Goal: Task Accomplishment & Management: Manage account settings

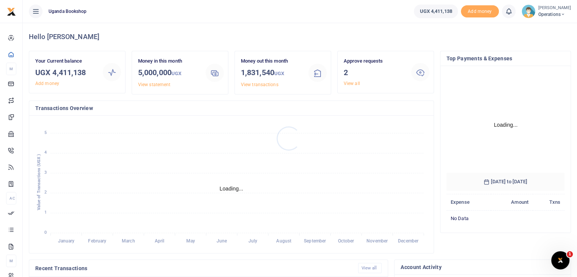
click at [346, 84] on div at bounding box center [288, 138] width 577 height 277
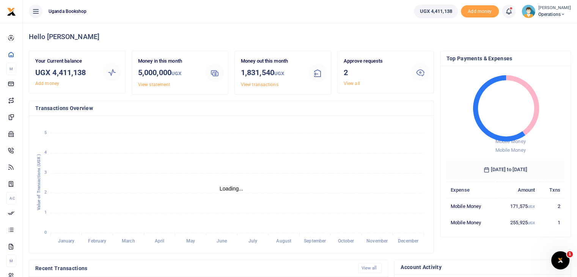
scroll to position [6, 6]
click at [353, 82] on link "View all" at bounding box center [352, 83] width 16 height 5
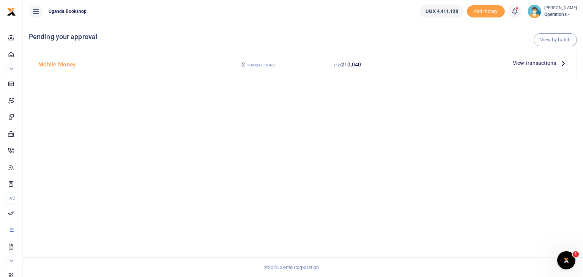
click at [525, 63] on span "View transactions" at bounding box center [534, 63] width 43 height 8
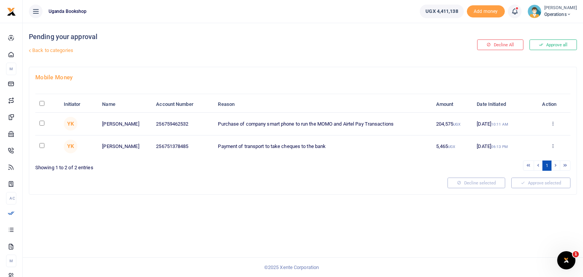
click at [41, 101] on input "\a \a : activate to sort column descending" at bounding box center [41, 103] width 5 height 5
checkbox input "true"
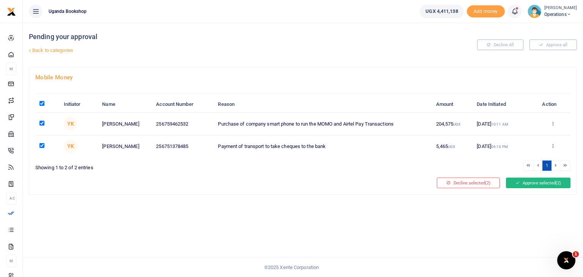
click at [544, 185] on button "Approve selected (2)" at bounding box center [538, 183] width 65 height 11
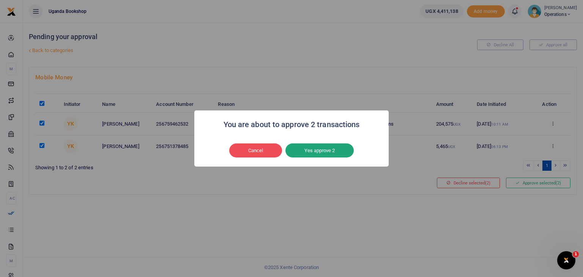
click at [313, 156] on button "Yes approve 2" at bounding box center [320, 151] width 68 height 14
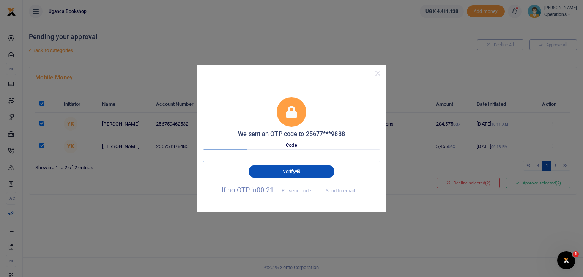
click at [230, 156] on input "text" at bounding box center [225, 155] width 44 height 13
type input "2"
type input "5"
type input "2"
type input "1"
